Goal: Information Seeking & Learning: Learn about a topic

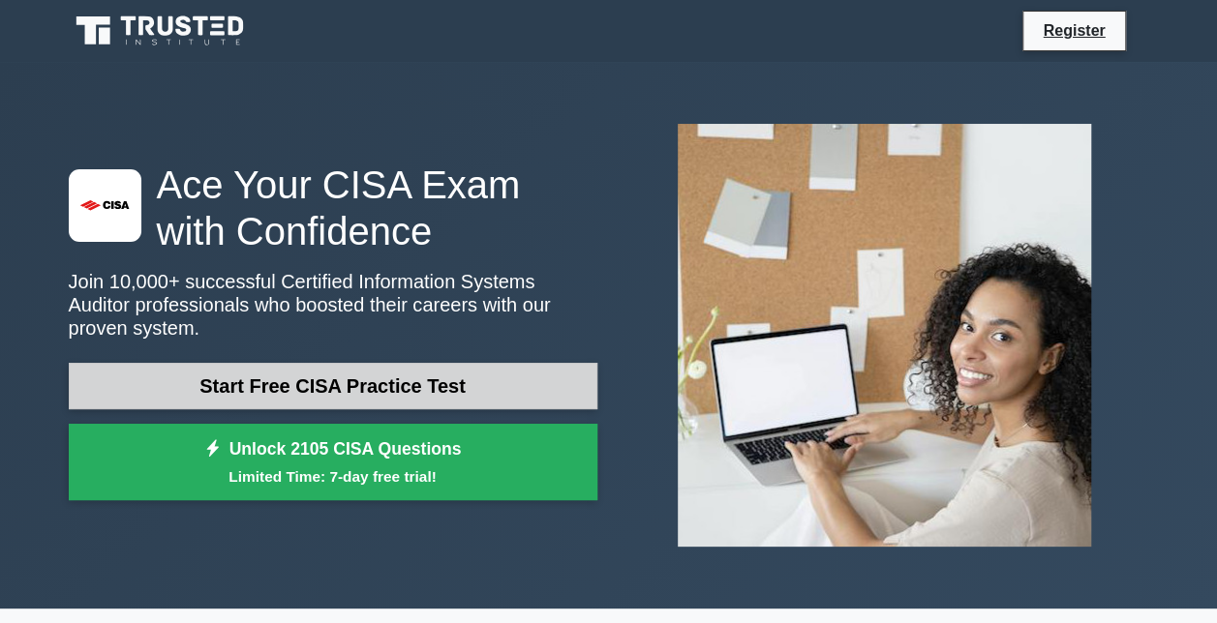
click at [333, 383] on link "Start Free CISA Practice Test" at bounding box center [333, 386] width 528 height 46
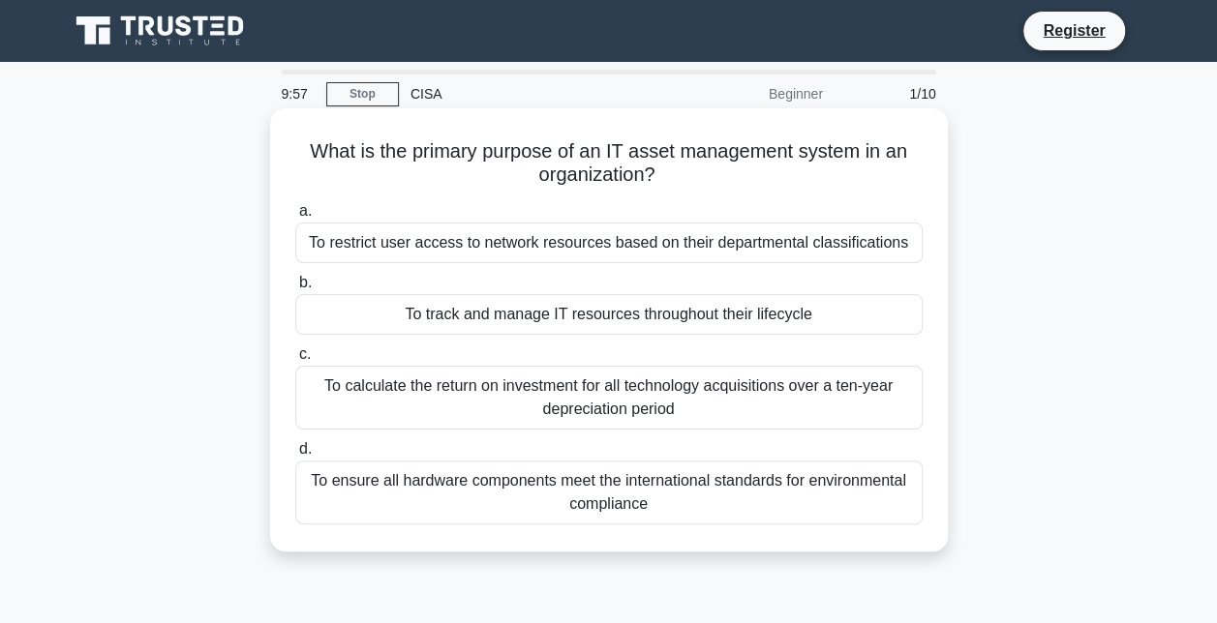
drag, startPoint x: 405, startPoint y: 155, endPoint x: 692, endPoint y: 172, distance: 288.0
click at [692, 172] on h5 "What is the primary purpose of an IT asset management system in an organization…" at bounding box center [608, 163] width 631 height 48
drag, startPoint x: 692, startPoint y: 172, endPoint x: 677, endPoint y: 182, distance: 17.4
click at [677, 182] on icon ".spinner_0XTQ{transform-origin:center;animation:spinner_y6GP .75s linear infini…" at bounding box center [666, 176] width 23 height 23
click at [786, 184] on h5 "What is the primary purpose of an IT asset management system in an organization…" at bounding box center [608, 163] width 631 height 48
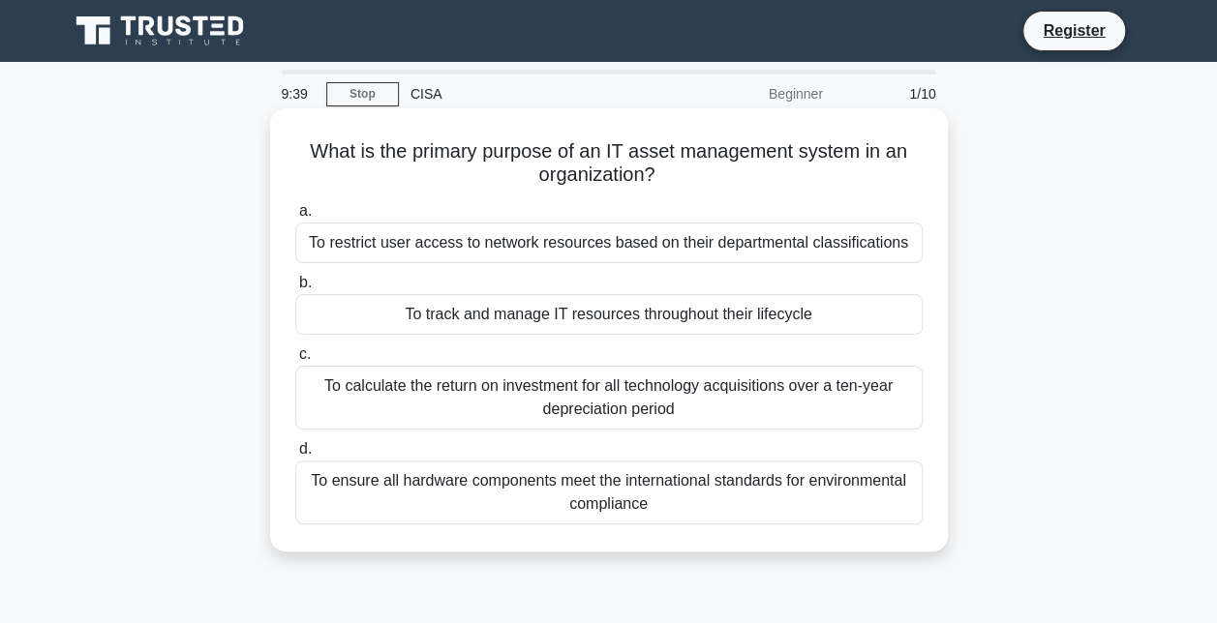
drag, startPoint x: 306, startPoint y: 149, endPoint x: 676, endPoint y: 168, distance: 370.2
click at [676, 168] on h5 "What is the primary purpose of an IT asset management system in an organization…" at bounding box center [608, 163] width 631 height 48
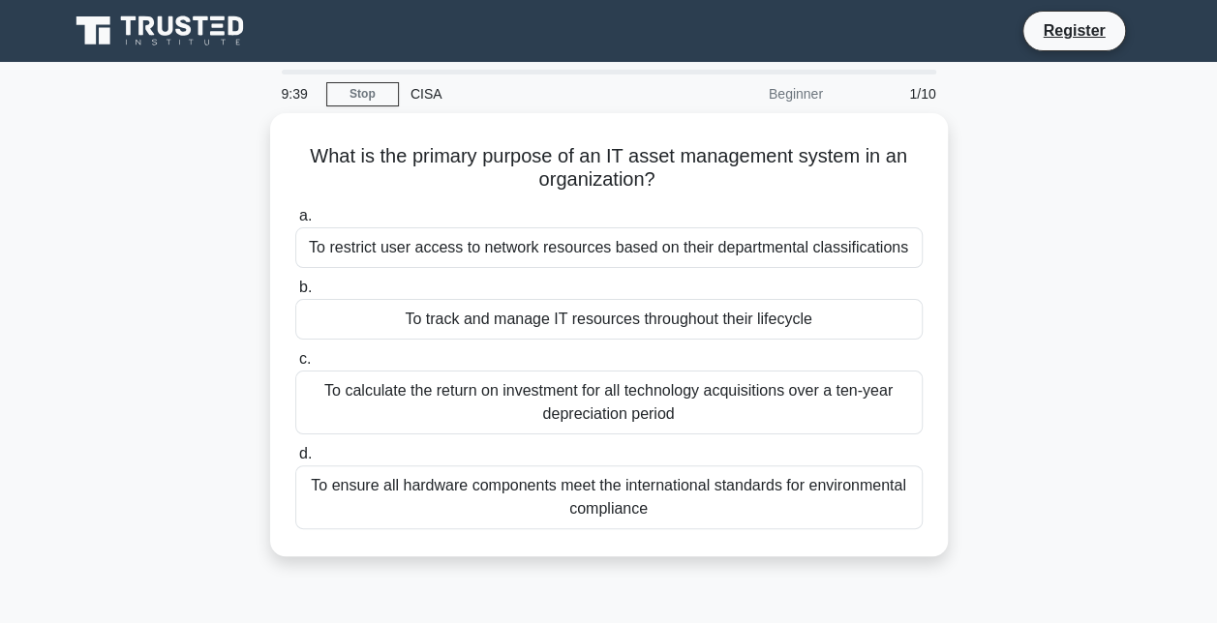
click at [1050, 255] on div "What is the primary purpose of an IT asset management system in an organization…" at bounding box center [608, 346] width 1103 height 466
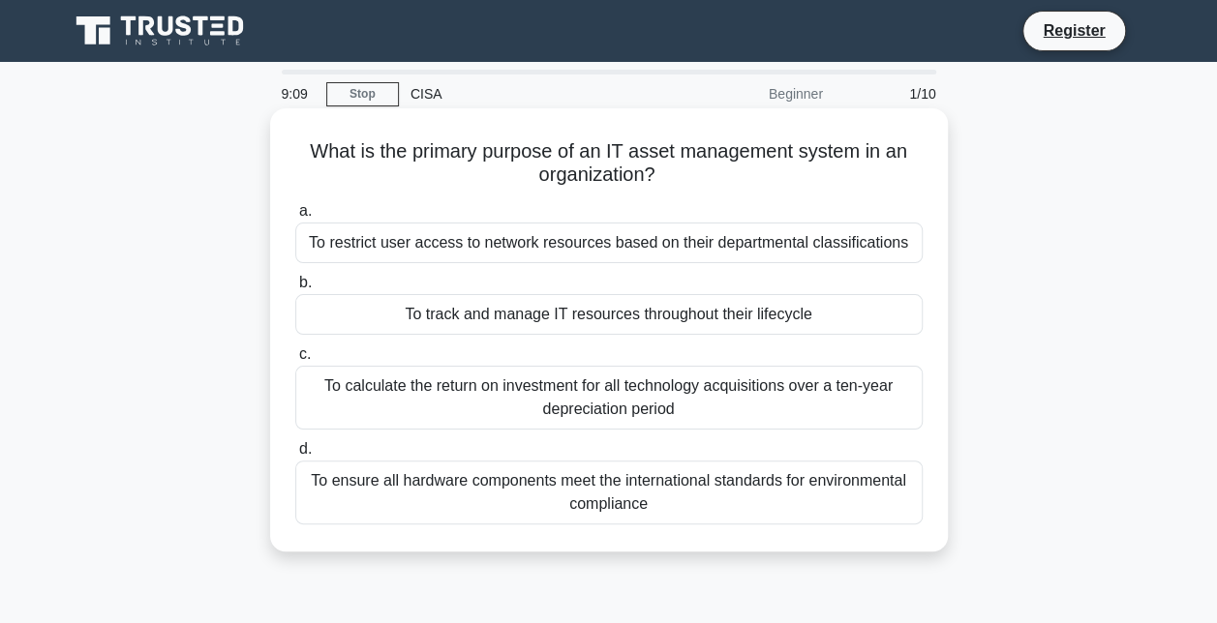
click at [724, 315] on div "To track and manage IT resources throughout their lifecycle" at bounding box center [608, 314] width 627 height 41
click at [295, 289] on input "b. To track and manage IT resources throughout their lifecycle" at bounding box center [295, 283] width 0 height 13
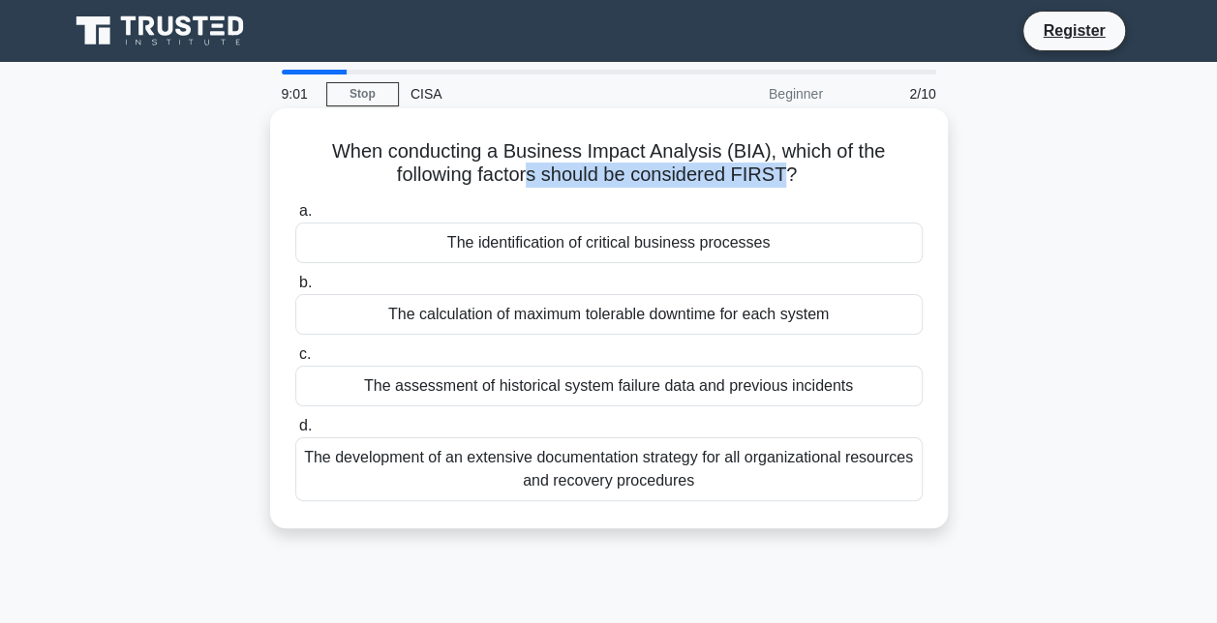
drag, startPoint x: 532, startPoint y: 167, endPoint x: 787, endPoint y: 182, distance: 254.9
click at [787, 182] on h5 "When conducting a Business Impact Analysis (BIA), which of the following factor…" at bounding box center [608, 163] width 631 height 48
drag, startPoint x: 787, startPoint y: 182, endPoint x: 676, endPoint y: 201, distance: 113.0
click at [676, 201] on div "a. The identification of critical business processes b. The calculation of maxi…" at bounding box center [609, 350] width 650 height 310
click at [670, 248] on div "The identification of critical business processes" at bounding box center [608, 243] width 627 height 41
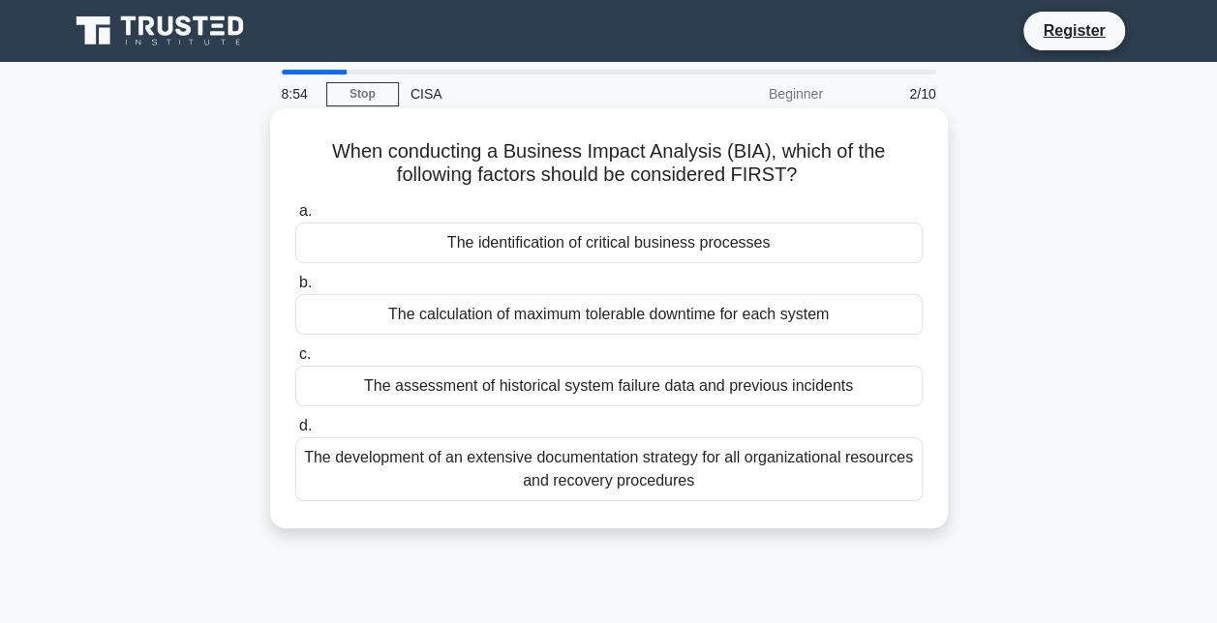
click at [295, 218] on input "a. The identification of critical business processes" at bounding box center [295, 211] width 0 height 13
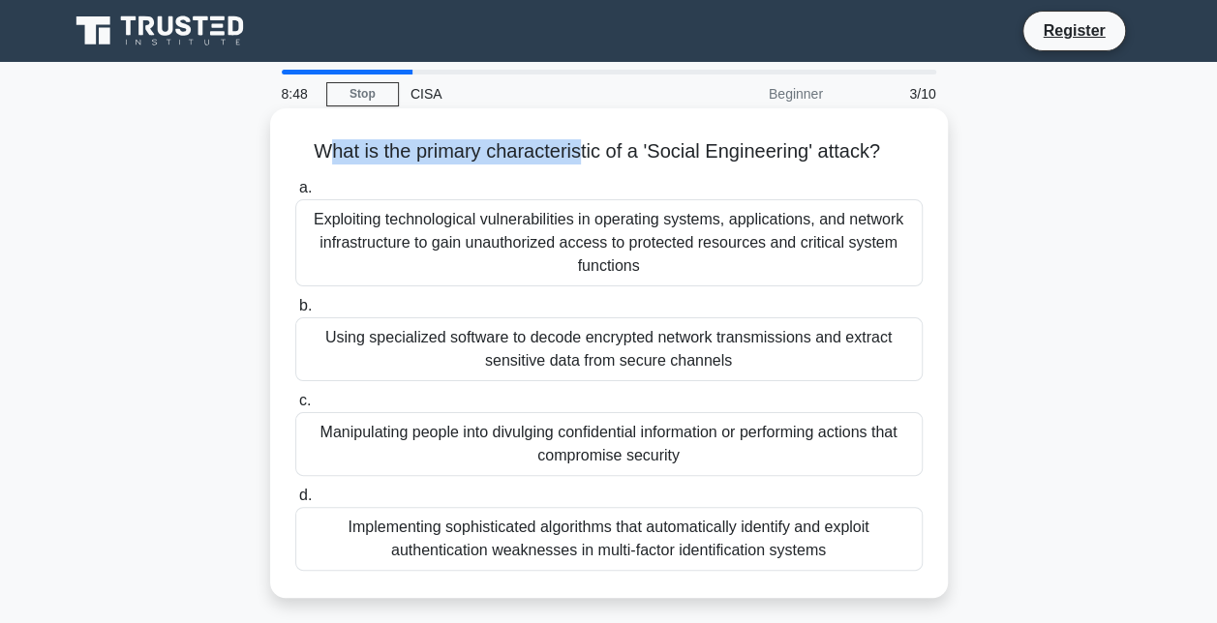
drag, startPoint x: 316, startPoint y: 148, endPoint x: 581, endPoint y: 167, distance: 265.9
click at [581, 167] on div "What is the primary characteristic of a 'Social Engineering' attack? .spinner_0…" at bounding box center [609, 353] width 662 height 474
drag, startPoint x: 581, startPoint y: 167, endPoint x: 648, endPoint y: 172, distance: 67.9
click at [648, 172] on div "What is the primary characteristic of a 'Social Engineering' attack? .spinner_0…" at bounding box center [609, 353] width 662 height 474
click at [660, 254] on div "Exploiting technological vulnerabilities in operating systems, applications, an…" at bounding box center [608, 242] width 627 height 87
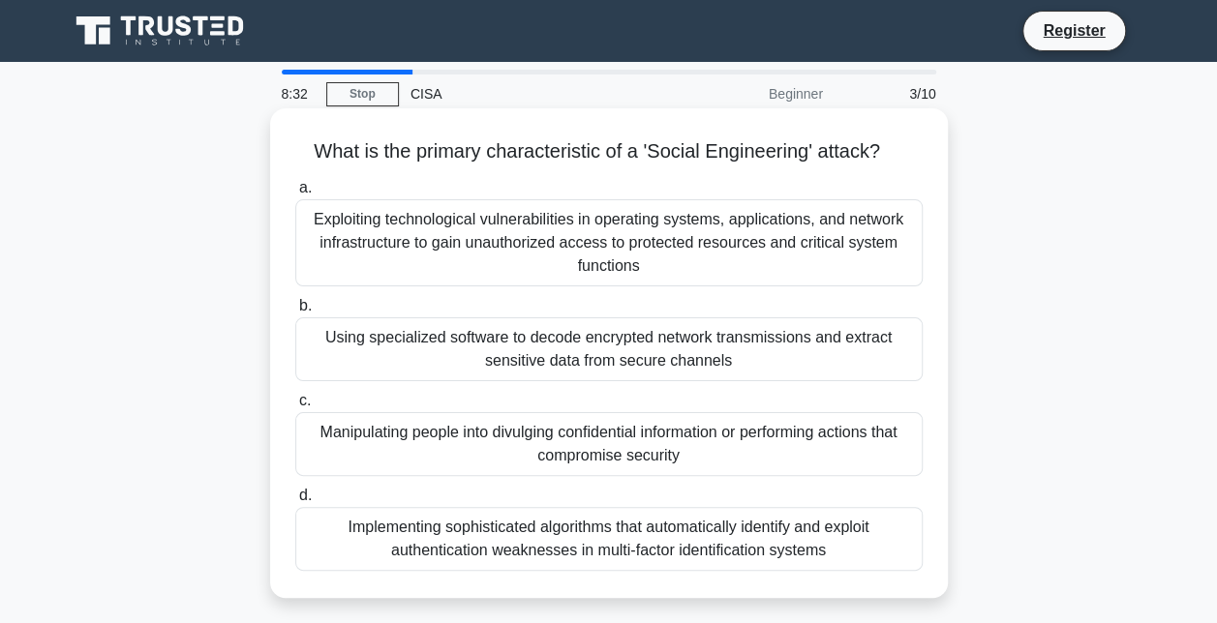
click at [295, 195] on input "a. Exploiting technological vulnerabilities in operating systems, applications,…" at bounding box center [295, 188] width 0 height 13
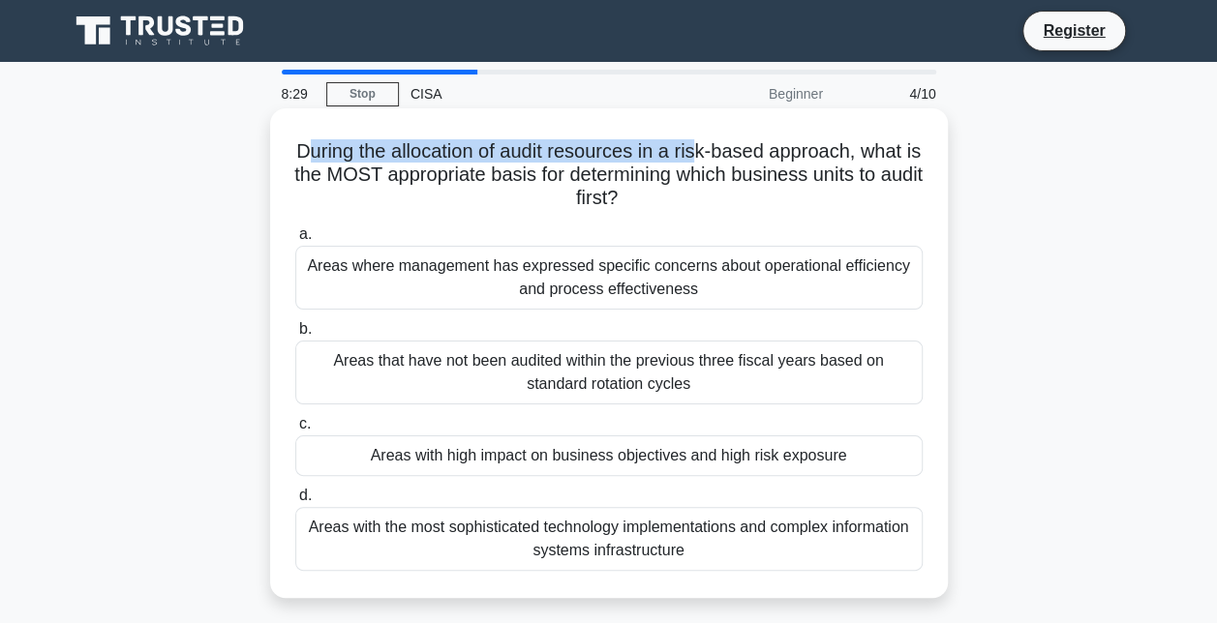
drag, startPoint x: 310, startPoint y: 155, endPoint x: 706, endPoint y: 160, distance: 396.8
click at [706, 160] on h5 "During the allocation of audit resources in a risk-based approach, what is the …" at bounding box center [608, 175] width 631 height 72
drag, startPoint x: 300, startPoint y: 151, endPoint x: 652, endPoint y: 203, distance: 356.1
click at [652, 203] on h5 "During the allocation of audit resources in a risk-based approach, what is the …" at bounding box center [608, 175] width 631 height 72
drag, startPoint x: 652, startPoint y: 203, endPoint x: 511, endPoint y: 177, distance: 143.7
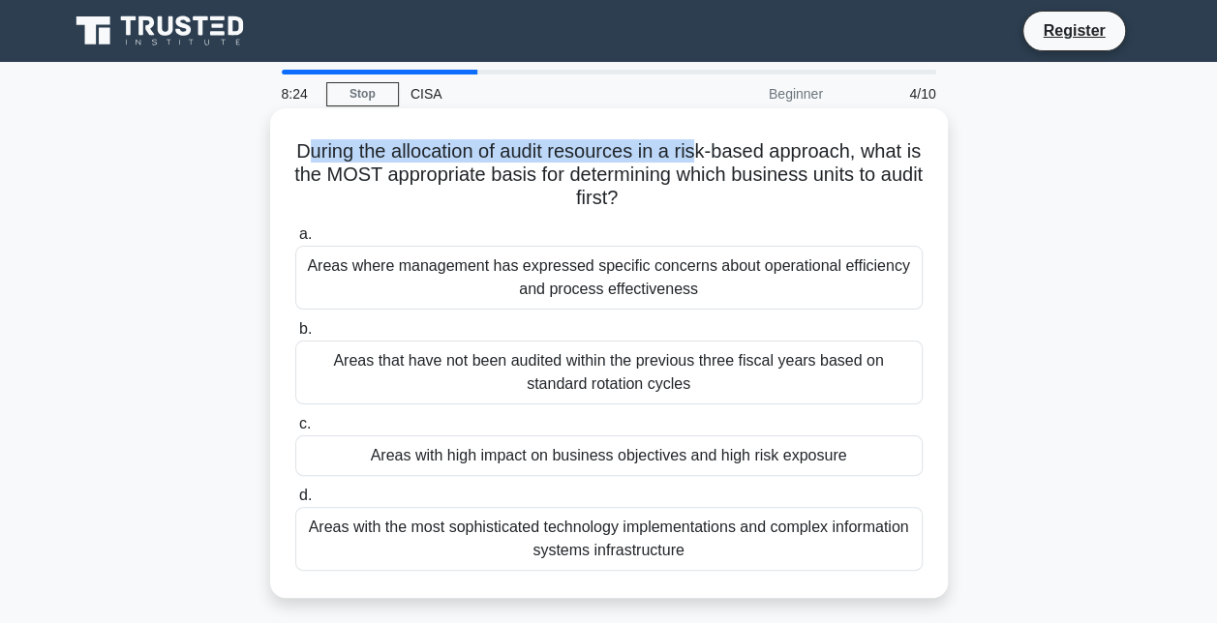
click at [511, 177] on h5 "During the allocation of audit resources in a risk-based approach, what is the …" at bounding box center [608, 175] width 631 height 72
click at [423, 185] on h5 "During the allocation of audit resources in a risk-based approach, what is the …" at bounding box center [608, 175] width 631 height 72
click at [432, 165] on h5 "During the allocation of audit resources in a risk-based approach, what is the …" at bounding box center [608, 175] width 631 height 72
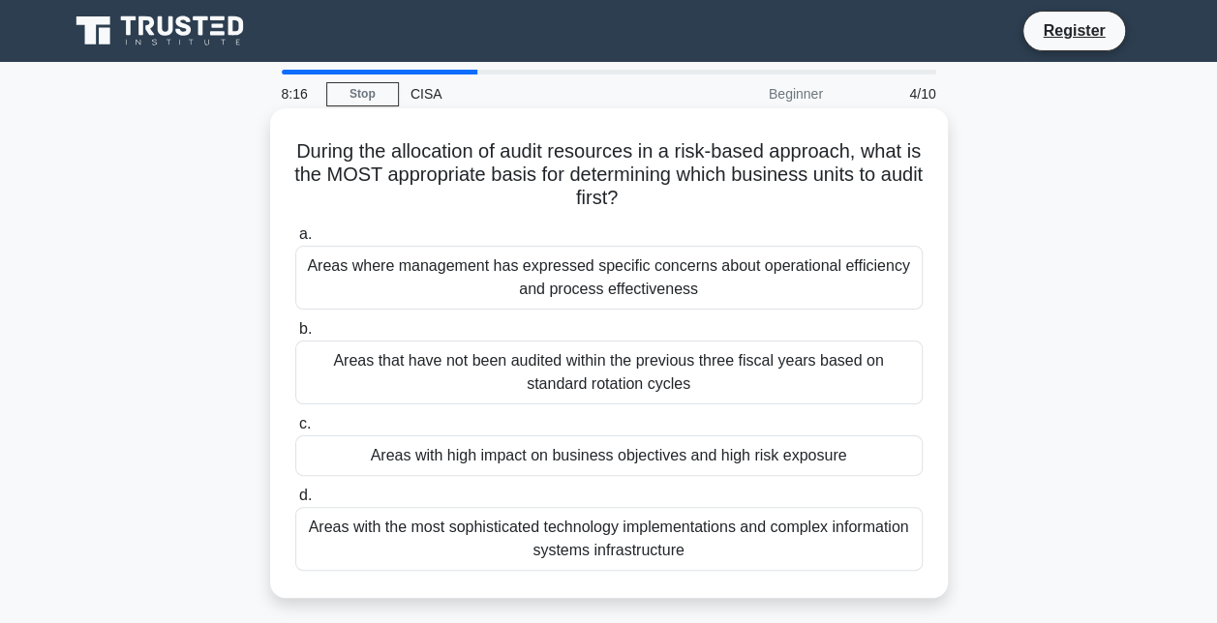
drag, startPoint x: 299, startPoint y: 150, endPoint x: 662, endPoint y: 197, distance: 366.0
click at [662, 197] on h5 "During the allocation of audit resources in a risk-based approach, what is the …" at bounding box center [608, 175] width 631 height 72
click at [641, 201] on icon ".spinner_0XTQ{transform-origin:center;animation:spinner_y6GP .75s linear infini…" at bounding box center [628, 199] width 23 height 23
drag, startPoint x: 300, startPoint y: 147, endPoint x: 716, endPoint y: 195, distance: 419.0
click at [716, 195] on h5 "During the allocation of audit resources in a risk-based approach, what is the …" at bounding box center [608, 175] width 631 height 72
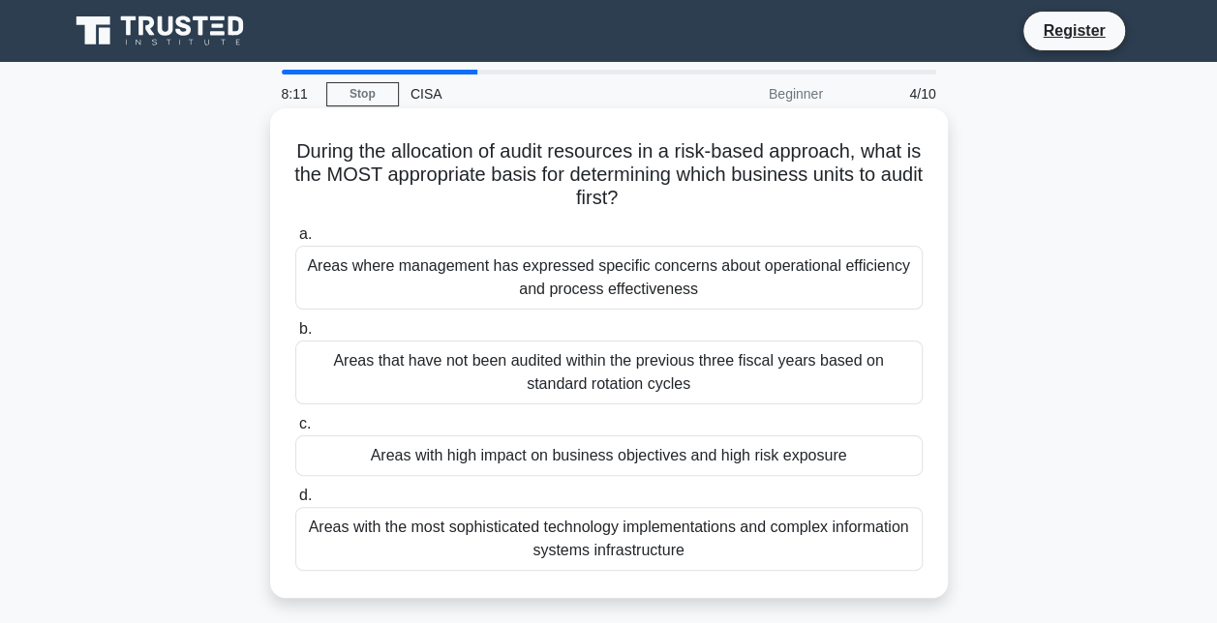
drag, startPoint x: 716, startPoint y: 195, endPoint x: 517, endPoint y: 160, distance: 202.6
click at [517, 160] on h5 "During the allocation of audit resources in a risk-based approach, what is the …" at bounding box center [608, 175] width 631 height 72
click at [499, 271] on div "Areas where management has expressed specific concerns about operational effici…" at bounding box center [608, 278] width 627 height 64
drag, startPoint x: 499, startPoint y: 271, endPoint x: 464, endPoint y: 290, distance: 40.7
click at [464, 290] on div "Areas where management has expressed specific concerns about operational effici…" at bounding box center [608, 278] width 627 height 64
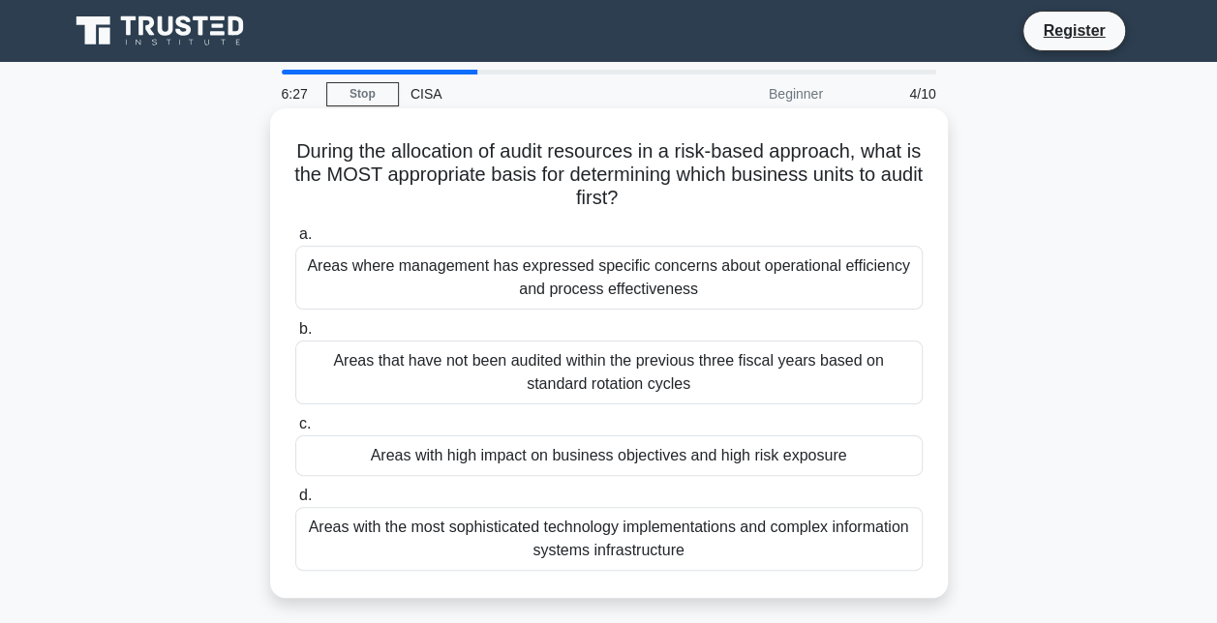
click at [295, 241] on input "a. Areas where management has expressed specific concerns about operational eff…" at bounding box center [295, 234] width 0 height 13
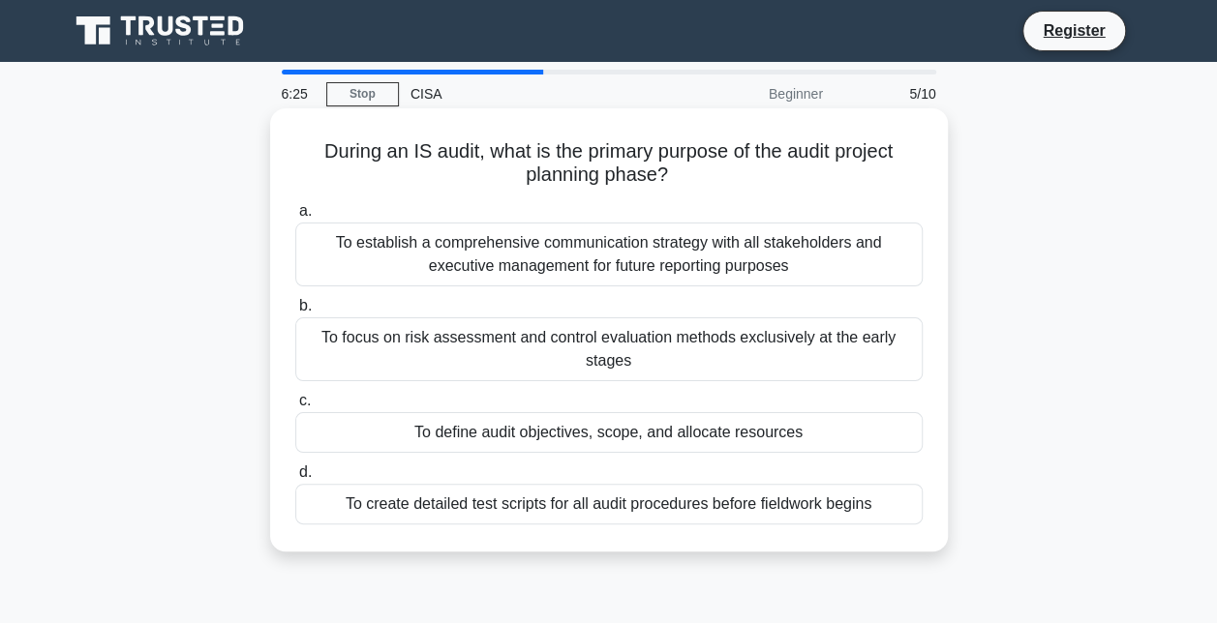
click at [538, 341] on div "To focus on risk assessment and control evaluation methods exclusively at the e…" at bounding box center [608, 349] width 627 height 64
click at [295, 313] on input "b. To focus on risk assessment and control evaluation methods exclusively at th…" at bounding box center [295, 306] width 0 height 13
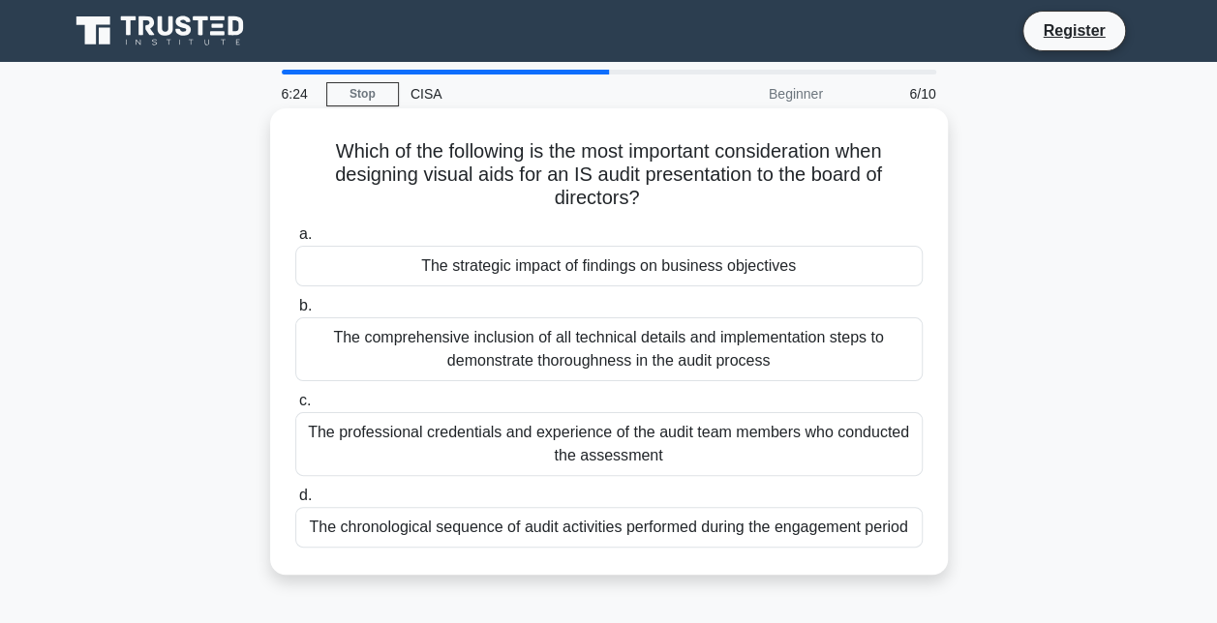
click at [543, 262] on div "The strategic impact of findings on business objectives" at bounding box center [608, 266] width 627 height 41
click at [295, 241] on input "a. The strategic impact of findings on business objectives" at bounding box center [295, 234] width 0 height 13
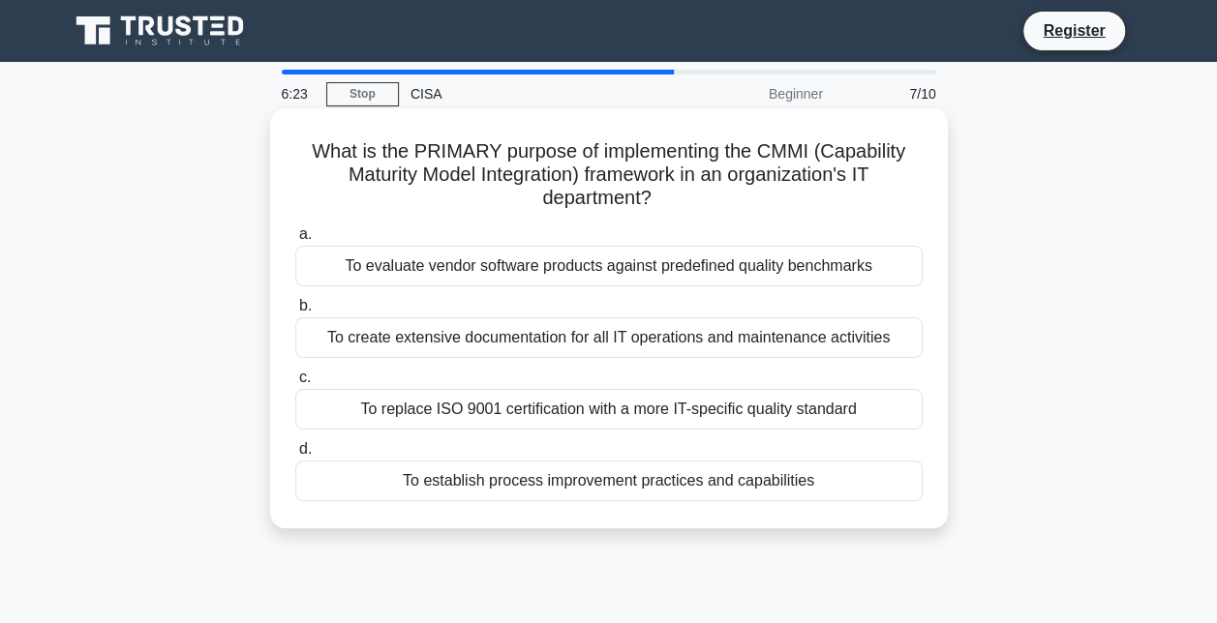
click at [561, 335] on div "To create extensive documentation for all IT operations and maintenance activit…" at bounding box center [608, 337] width 627 height 41
click at [295, 313] on input "b. To create extensive documentation for all IT operations and maintenance acti…" at bounding box center [295, 306] width 0 height 13
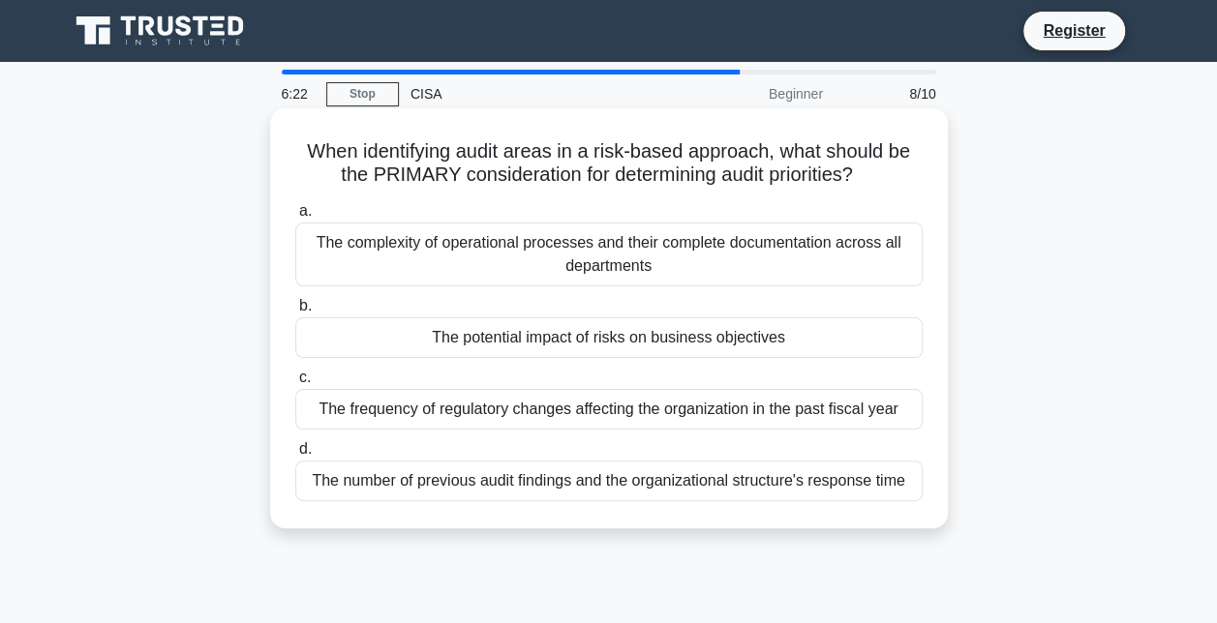
click at [577, 414] on div "The frequency of regulatory changes affecting the organization in the past fisc…" at bounding box center [608, 409] width 627 height 41
click at [295, 384] on input "c. The frequency of regulatory changes affecting the organization in the past f…" at bounding box center [295, 378] width 0 height 13
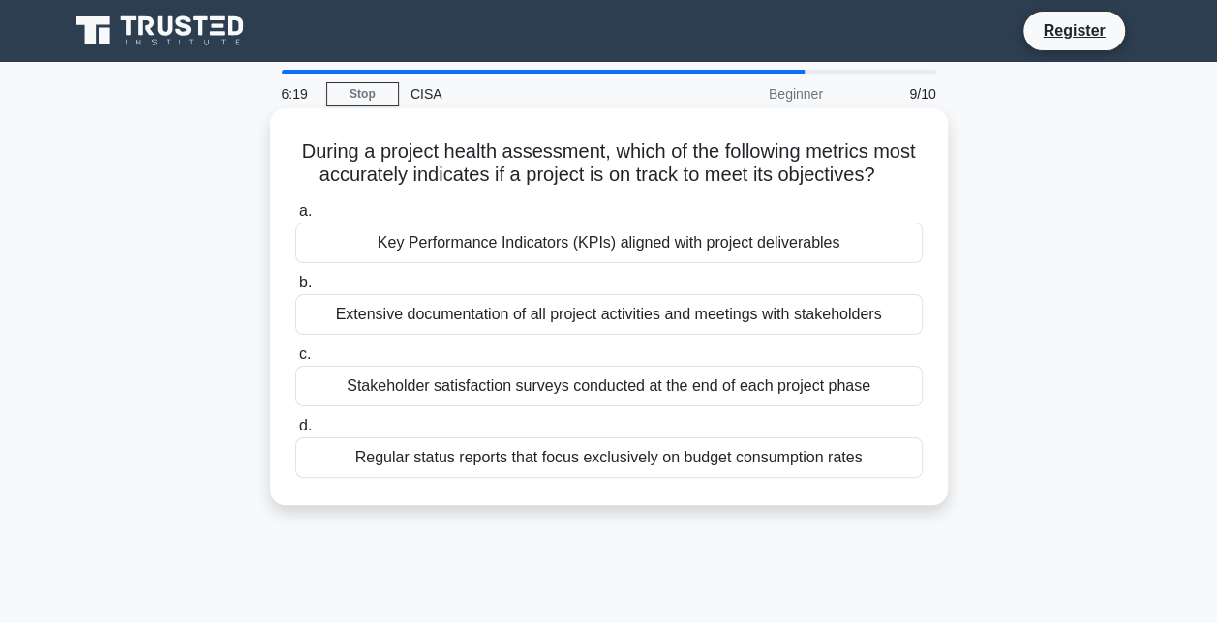
click at [565, 263] on div "Key Performance Indicators (KPIs) aligned with project deliverables" at bounding box center [608, 243] width 627 height 41
click at [295, 218] on input "a. Key Performance Indicators (KPIs) aligned with project deliverables" at bounding box center [295, 211] width 0 height 13
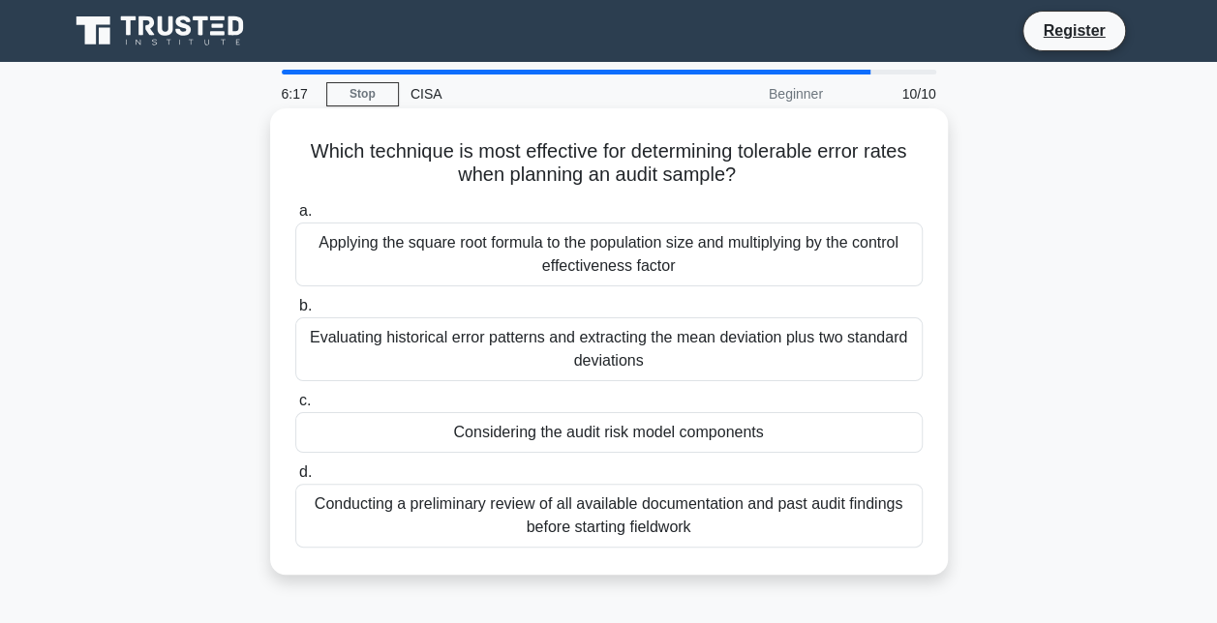
click at [559, 269] on div "Applying the square root formula to the population size and multiplying by the …" at bounding box center [608, 255] width 627 height 64
click at [295, 218] on input "a. Applying the square root formula to the population size and multiplying by t…" at bounding box center [295, 211] width 0 height 13
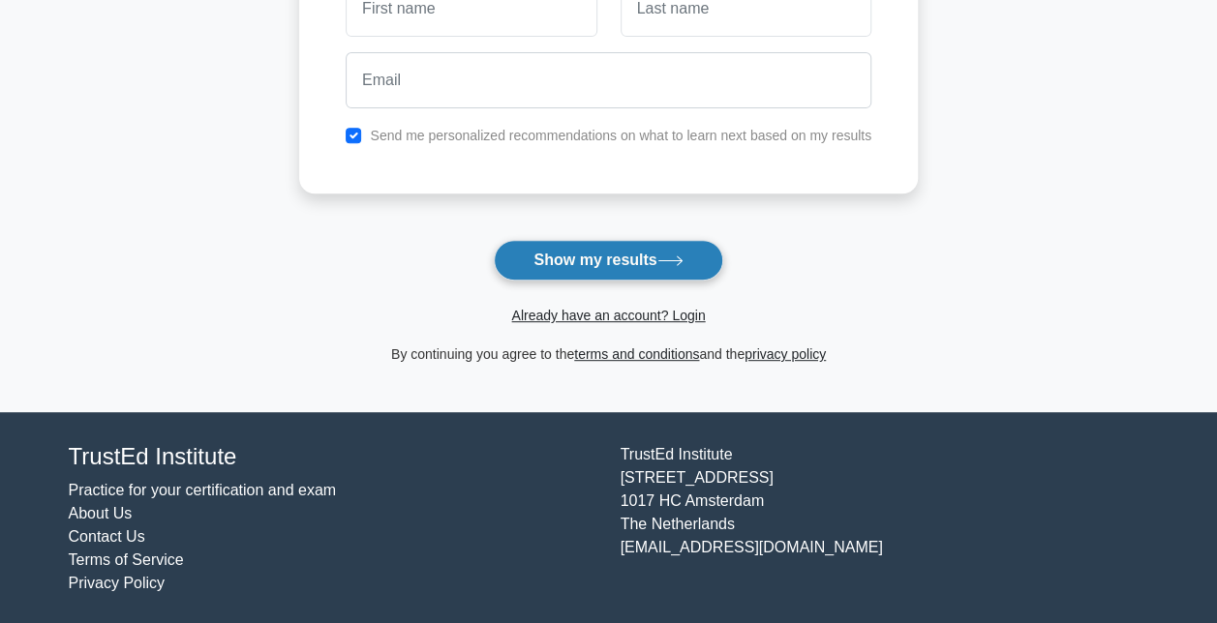
click at [588, 265] on button "Show my results" at bounding box center [608, 260] width 228 height 41
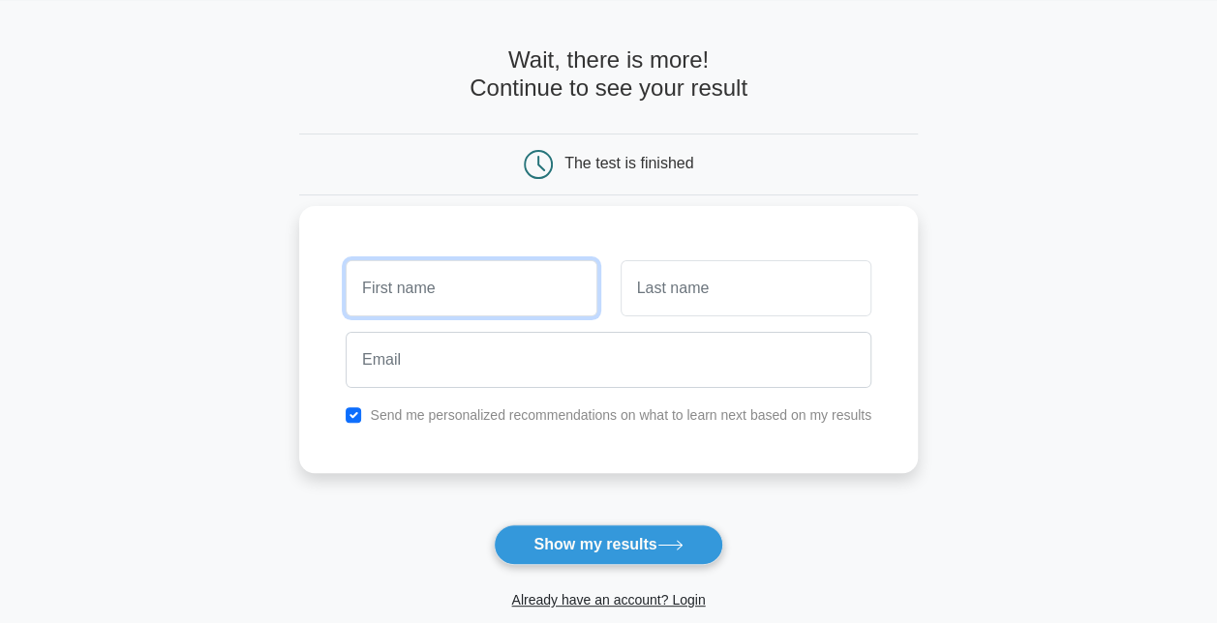
scroll to position [53, 0]
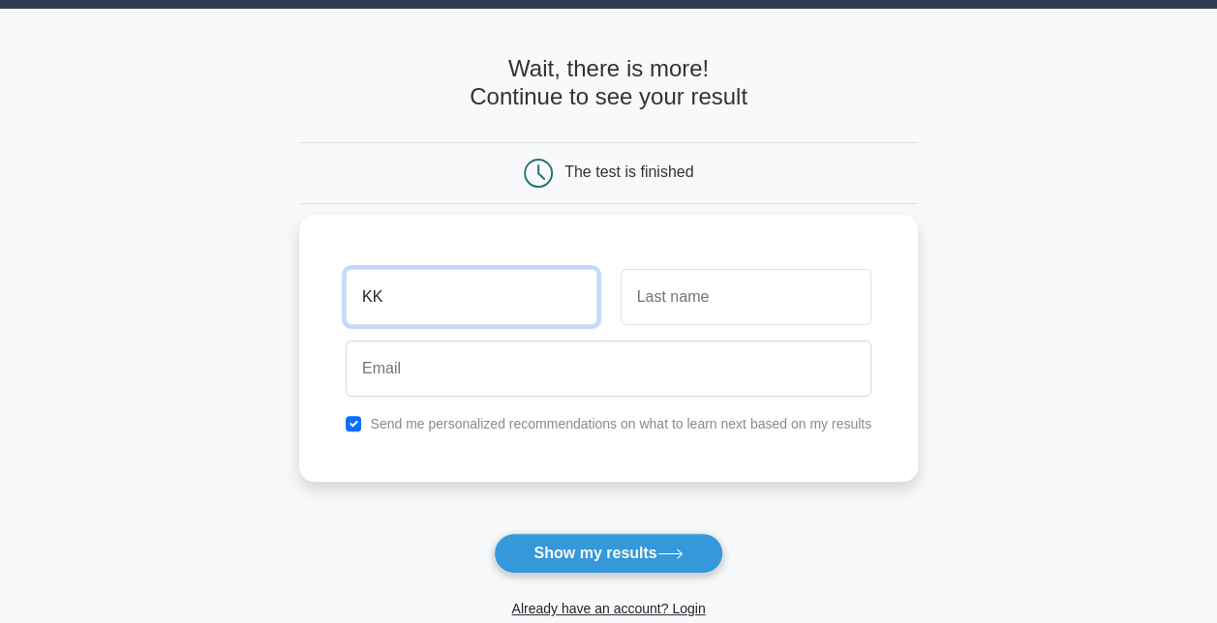
type input "KK"
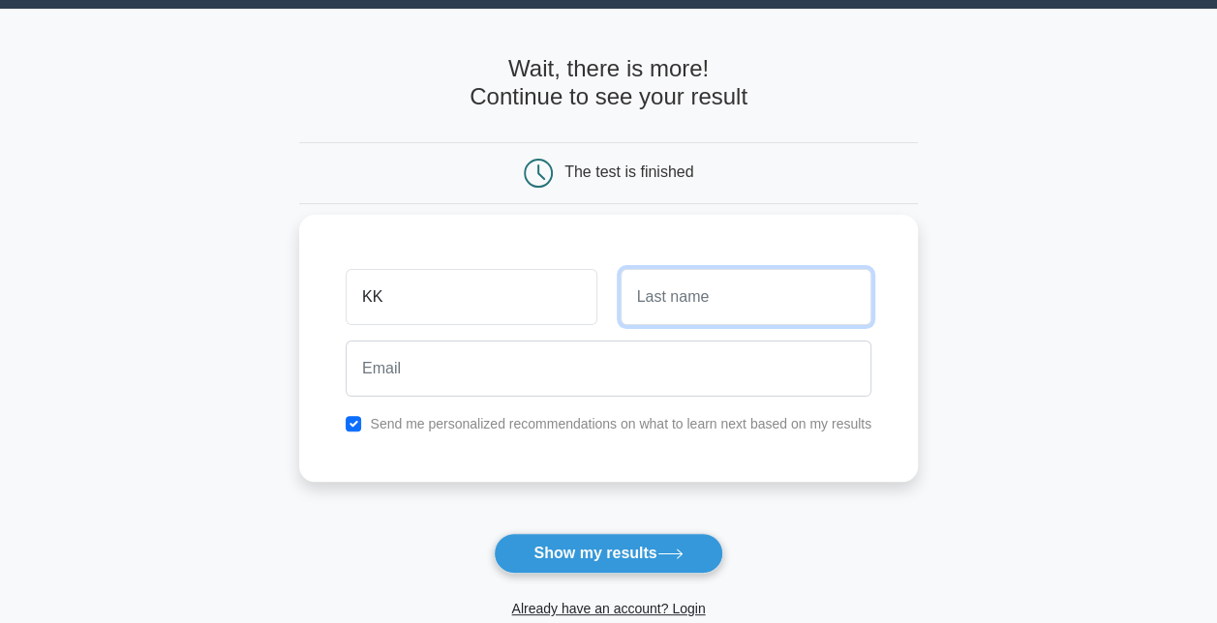
click at [739, 284] on input "text" at bounding box center [745, 297] width 251 height 56
type input "MNH"
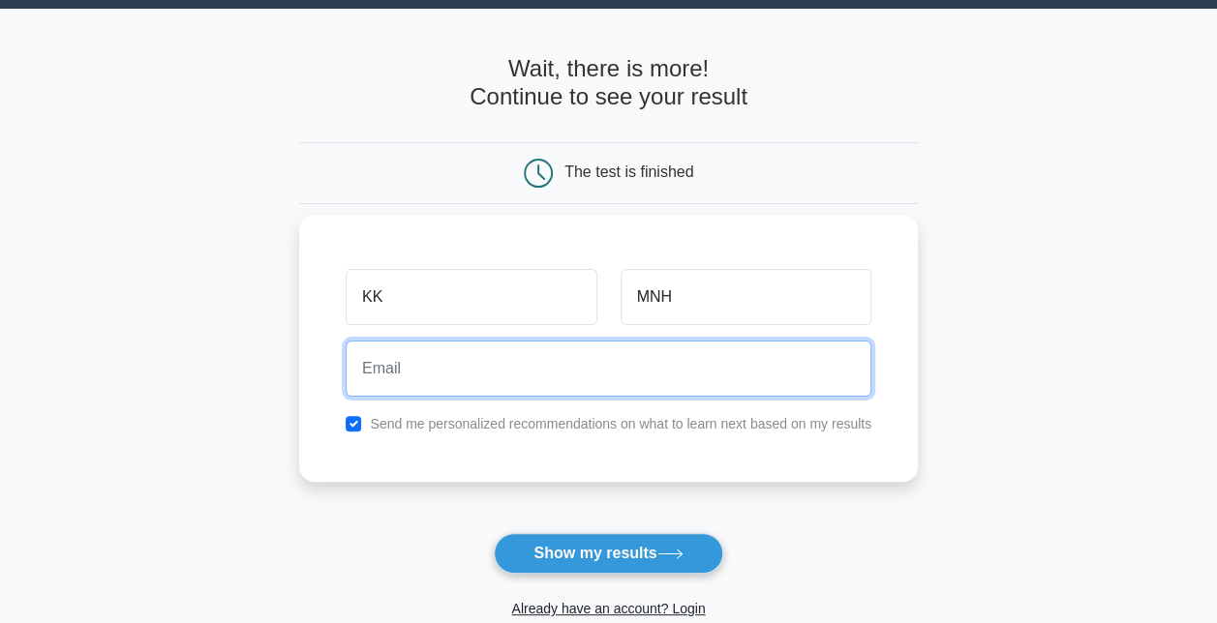
click at [484, 346] on input "email" at bounding box center [609, 369] width 526 height 56
